Goal: Browse casually: Explore the website without a specific task or goal

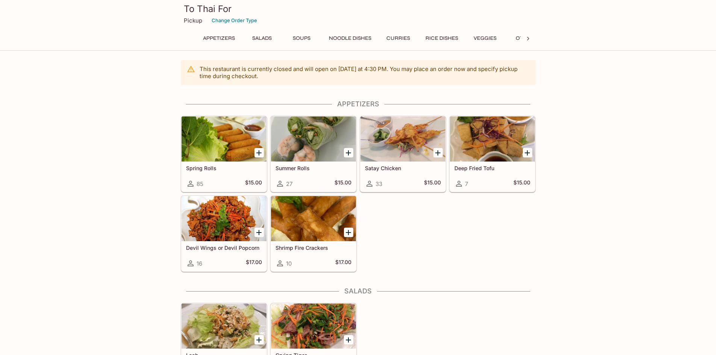
click at [237, 208] on div at bounding box center [224, 218] width 85 height 45
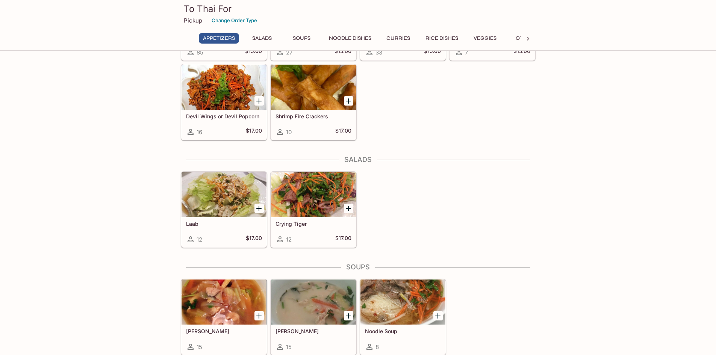
scroll to position [150, 0]
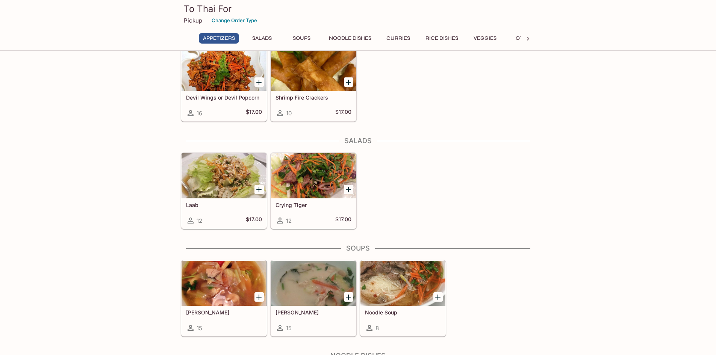
drag, startPoint x: 199, startPoint y: 167, endPoint x: 203, endPoint y: 166, distance: 4.8
click at [200, 167] on div at bounding box center [224, 175] width 85 height 45
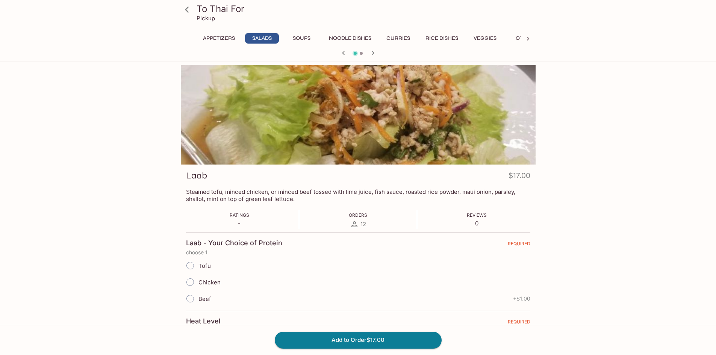
click at [624, 184] on div "To Thai For Pickup Appetizers Salads Soups Noodle Dishes Curries Rice Dishes Ve…" at bounding box center [358, 242] width 716 height 355
drag, startPoint x: 543, startPoint y: 181, endPoint x: 549, endPoint y: 180, distance: 5.8
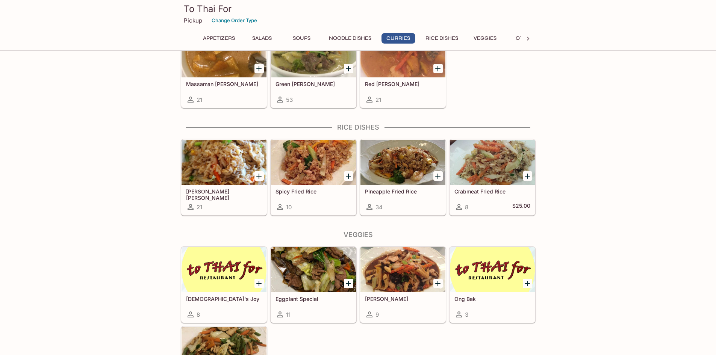
scroll to position [712, 0]
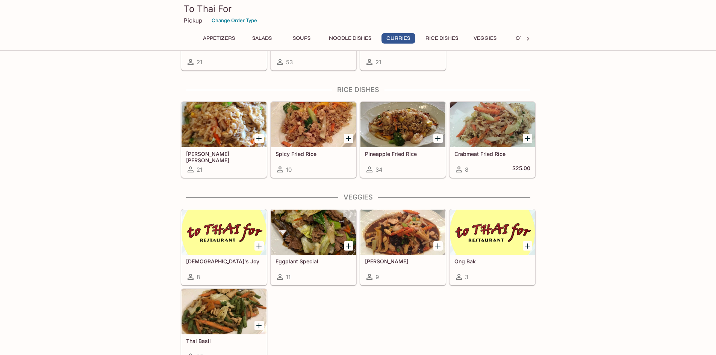
click at [308, 223] on div at bounding box center [313, 232] width 85 height 45
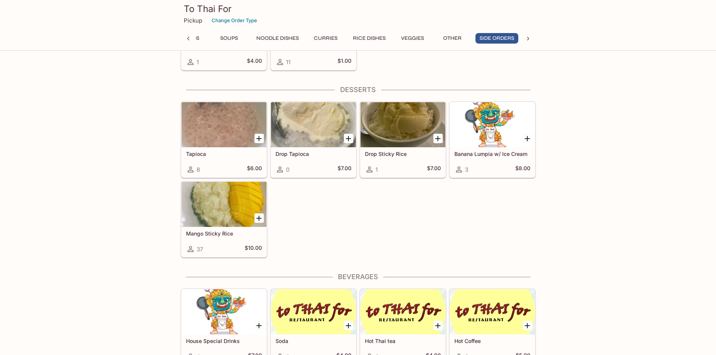
scroll to position [1311, 0]
